Goal: Task Accomplishment & Management: Manage account settings

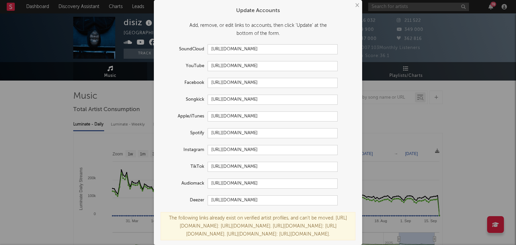
select select "6m"
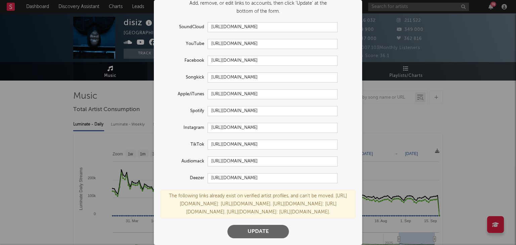
click at [300, 190] on div "The following links already exist on verified artist profiles, and can't be mov…" at bounding box center [258, 204] width 195 height 28
click at [269, 190] on div "The following links already exist on verified artist profiles, and can't be mov…" at bounding box center [258, 204] width 195 height 28
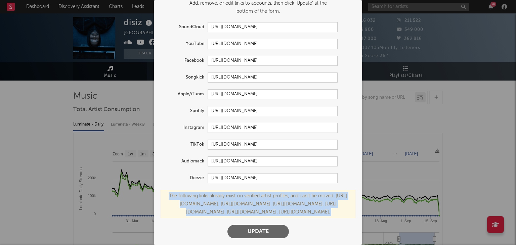
click at [269, 190] on div "The following links already exist on verified artist profiles, and can't be mov…" at bounding box center [258, 204] width 195 height 28
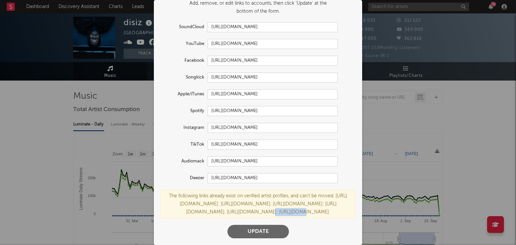
drag, startPoint x: 304, startPoint y: 179, endPoint x: 229, endPoint y: 185, distance: 75.2
click at [229, 190] on div "The following links already exist on verified artist profiles, and can't be mov…" at bounding box center [258, 204] width 195 height 28
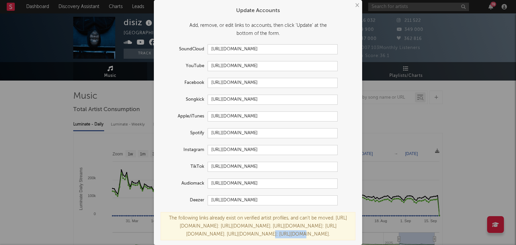
click at [356, 8] on button "×" at bounding box center [356, 5] width 7 height 7
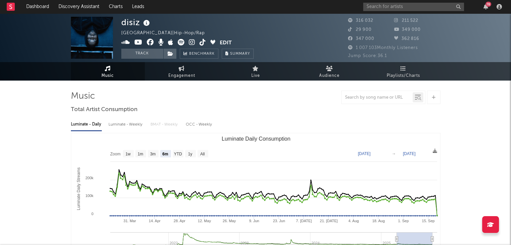
click at [124, 43] on icon at bounding box center [125, 42] width 9 height 7
click at [224, 40] on button "Edit" at bounding box center [226, 43] width 12 height 8
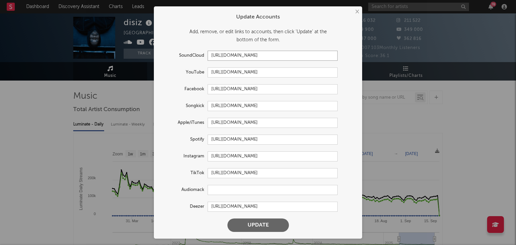
click at [241, 55] on input "[URL][DOMAIN_NAME]" at bounding box center [273, 56] width 130 height 10
paste input "-official?utm_source=clipboard&utm_medium=text&utm_campaign=social_sharing"
click at [257, 53] on input "[URL][DOMAIN_NAME]" at bounding box center [273, 56] width 130 height 10
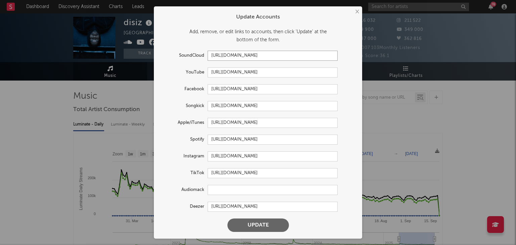
click at [257, 53] on input "[URL][DOMAIN_NAME]" at bounding box center [273, 56] width 130 height 10
paste input "text"
type input "[URL][DOMAIN_NAME]"
click at [254, 228] on button "Update" at bounding box center [257, 225] width 61 height 13
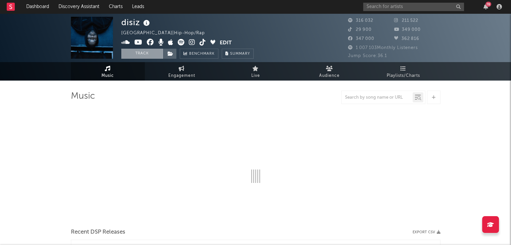
select select "6m"
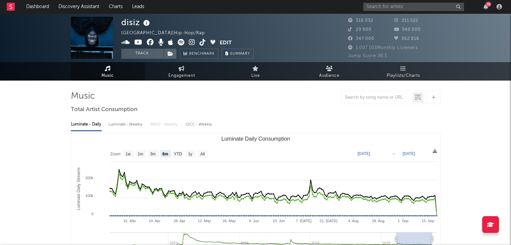
click at [139, 42] on icon at bounding box center [138, 42] width 8 height 7
click at [151, 43] on icon at bounding box center [150, 42] width 7 height 7
click at [161, 45] on icon at bounding box center [160, 42] width 5 height 7
click at [169, 41] on icon at bounding box center [170, 42] width 5 height 7
click at [181, 44] on icon at bounding box center [181, 42] width 7 height 7
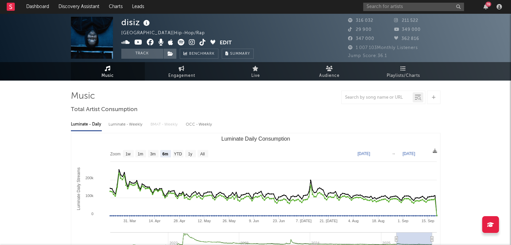
click at [190, 44] on icon at bounding box center [192, 42] width 6 height 7
click at [202, 42] on icon at bounding box center [203, 42] width 6 height 7
click at [214, 43] on icon at bounding box center [212, 42] width 5 height 5
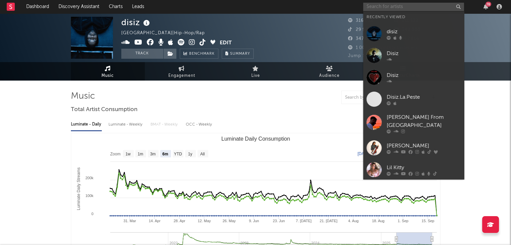
click at [399, 5] on input "text" at bounding box center [413, 7] width 101 height 8
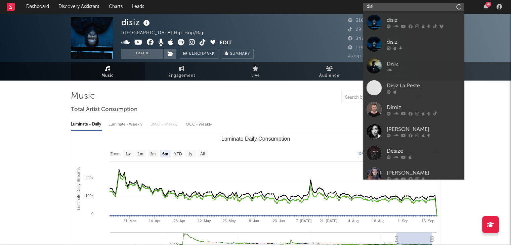
type input "disiz"
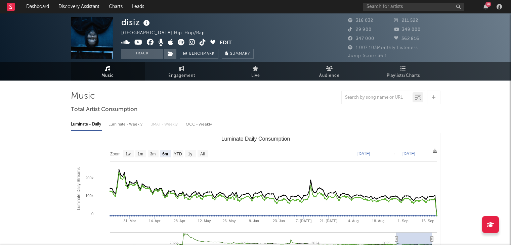
select select "6m"
